Goal: Find specific page/section: Find specific page/section

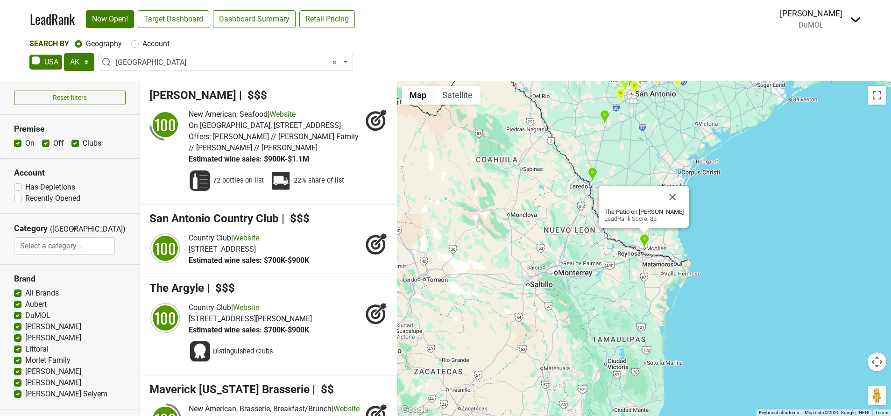
select select "[GEOGRAPHIC_DATA]"
select select "1236"
select select
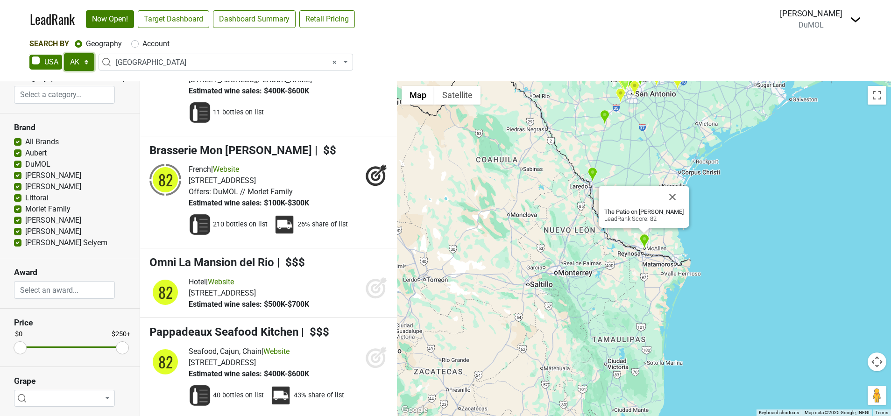
drag, startPoint x: 0, startPoint y: 0, endPoint x: 86, endPoint y: 60, distance: 105.0
click at [86, 60] on select "AK AL AR AZ CA CO CT DC DE FL [GEOGRAPHIC_DATA] HI IA ID IL IN KS [GEOGRAPHIC_D…" at bounding box center [79, 62] width 30 height 18
select select "MO"
click at [64, 53] on select "AK AL AR AZ CA CO CT DC DE FL [GEOGRAPHIC_DATA] HI IA ID IL IN KS [GEOGRAPHIC_D…" at bounding box center [79, 62] width 30 height 18
select select
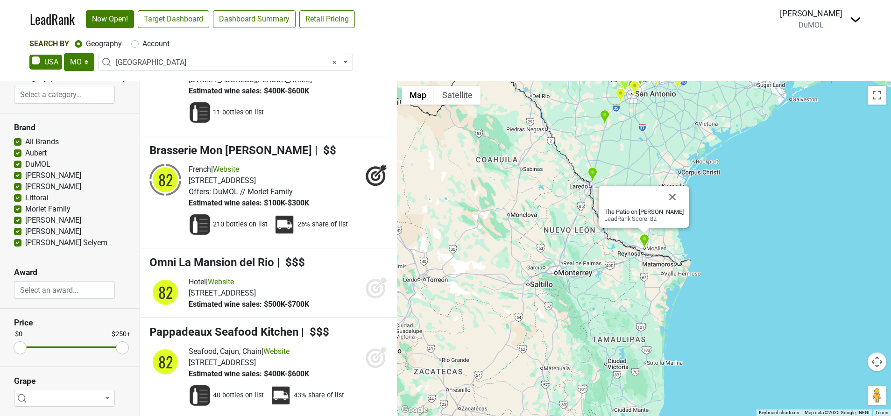
scroll to position [0, 0]
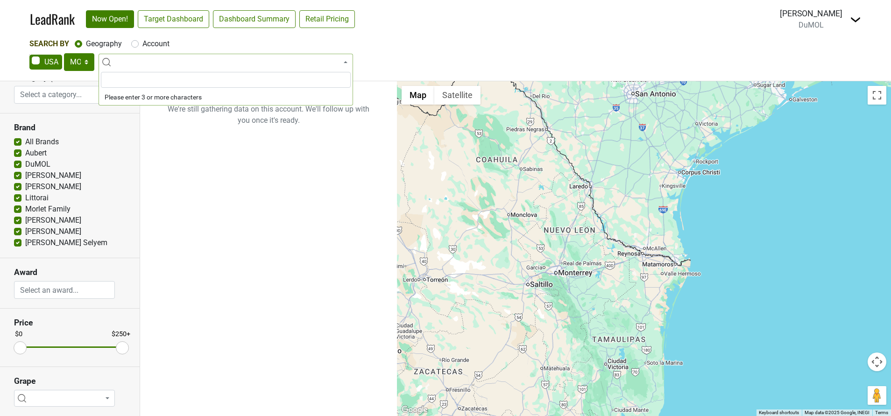
click at [142, 47] on label "Account" at bounding box center [155, 43] width 27 height 11
click at [134, 47] on input "Account" at bounding box center [134, 42] width 7 height 9
radio input "true"
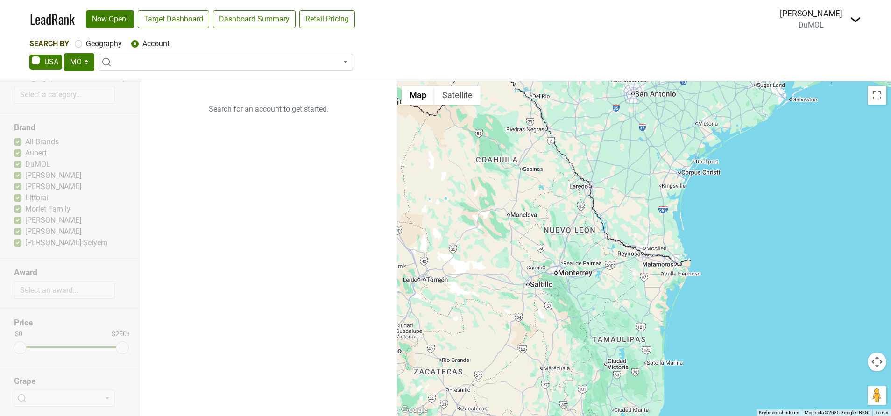
click at [142, 43] on label "Account" at bounding box center [155, 43] width 27 height 11
click at [133, 43] on input "Account" at bounding box center [134, 42] width 7 height 9
click at [136, 62] on span at bounding box center [225, 62] width 254 height 17
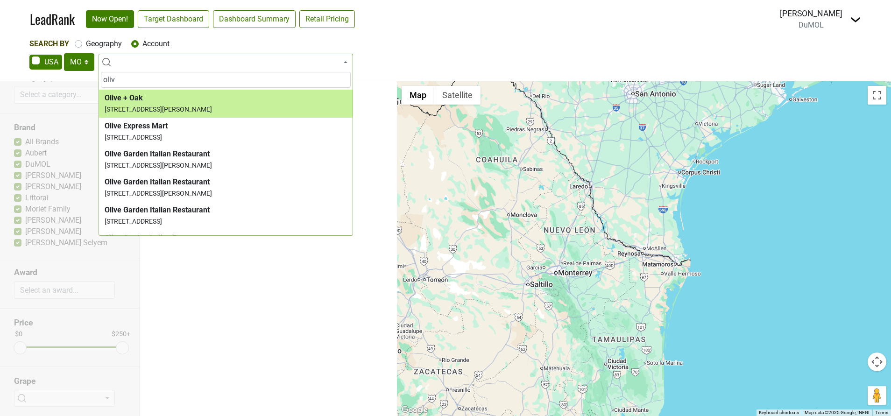
type input "oliv"
select select "272703"
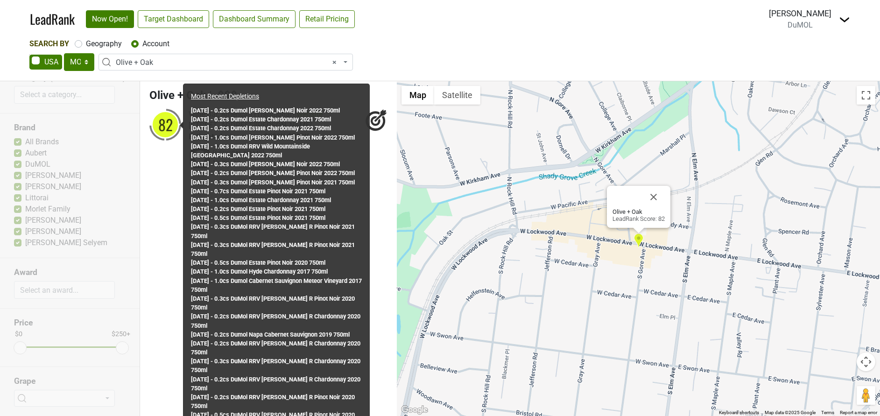
click at [157, 124] on div "82" at bounding box center [165, 125] width 28 height 28
click at [162, 123] on div "82" at bounding box center [165, 125] width 28 height 28
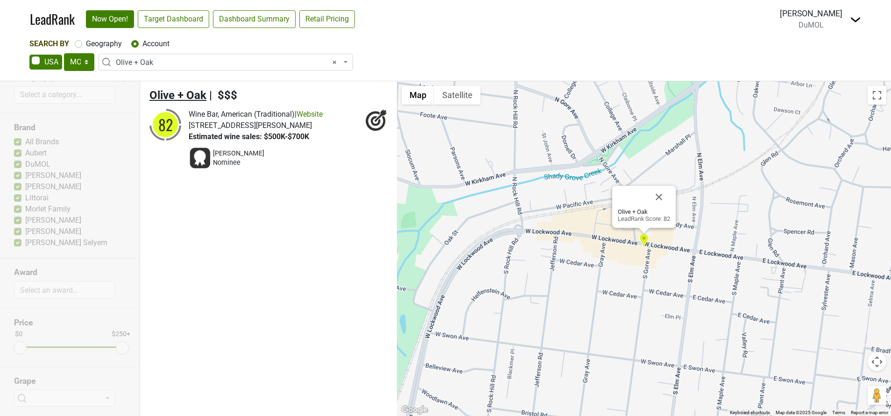
click at [174, 94] on span "Olive + Oak" at bounding box center [177, 95] width 57 height 13
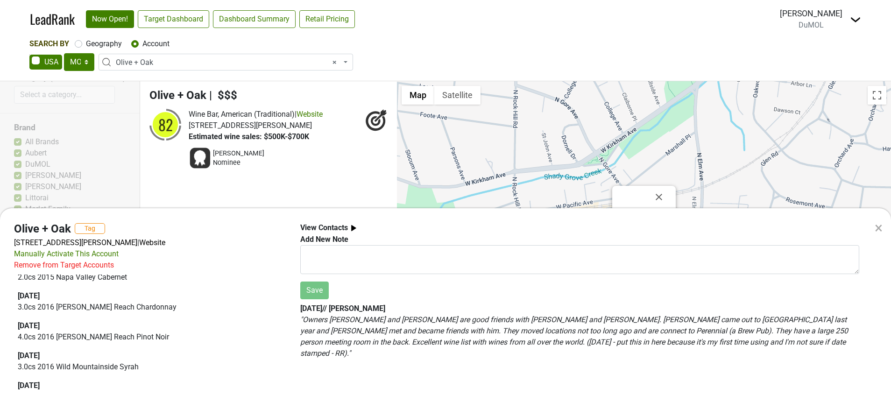
scroll to position [840, 0]
